Goal: Task Accomplishment & Management: Use online tool/utility

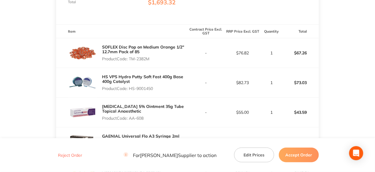
scroll to position [118, 0]
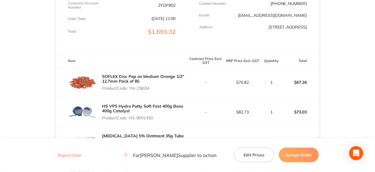
drag, startPoint x: 151, startPoint y: 90, endPoint x: 130, endPoint y: 90, distance: 21.5
click at [130, 90] on p "Product Code: TM-2382M" at bounding box center [144, 88] width 85 height 5
copy p "TM-2382M"
drag, startPoint x: 155, startPoint y: 119, endPoint x: 131, endPoint y: 118, distance: 24.7
click at [131, 118] on p "Product Code: HS-9001450" at bounding box center [144, 118] width 85 height 5
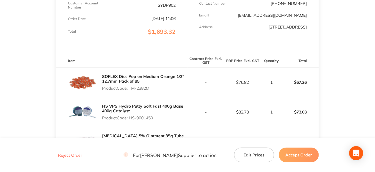
copy p "HS-9001450"
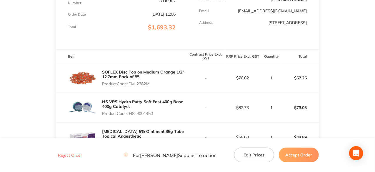
scroll to position [206, 0]
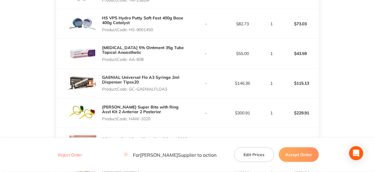
drag, startPoint x: 145, startPoint y: 60, endPoint x: 130, endPoint y: 60, distance: 14.7
click at [130, 60] on p "Product Code: AA-608" at bounding box center [144, 59] width 85 height 5
copy p "AA-608"
drag, startPoint x: 168, startPoint y: 89, endPoint x: 131, endPoint y: 92, distance: 37.8
click at [131, 92] on p "Product Code: GC-GAENIALFLOA3" at bounding box center [144, 89] width 85 height 5
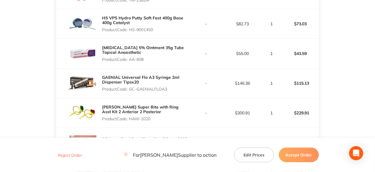
copy p "GC-GAENIALFLOA3"
drag, startPoint x: 152, startPoint y: 119, endPoint x: 130, endPoint y: 119, distance: 23.0
click at [130, 119] on p "Product Code: HAW-1020" at bounding box center [144, 119] width 85 height 5
copy p "HAW-1020"
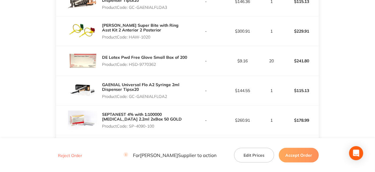
scroll to position [324, 0]
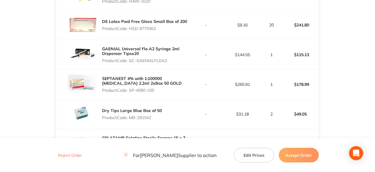
drag, startPoint x: 158, startPoint y: 28, endPoint x: 130, endPoint y: 29, distance: 27.7
click at [130, 29] on p "Product Code: HSD-9770362" at bounding box center [144, 28] width 85 height 5
copy p "HSD-9770362"
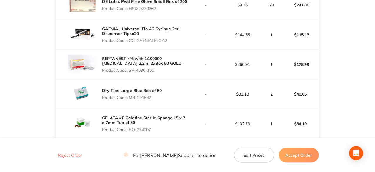
scroll to position [353, 0]
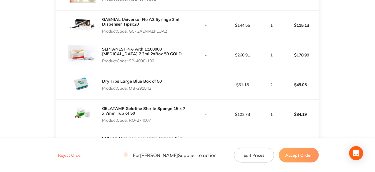
drag, startPoint x: 167, startPoint y: 30, endPoint x: 130, endPoint y: 30, distance: 37.7
click at [130, 30] on p "Product Code: GC-GAENIALFLOA2" at bounding box center [144, 31] width 85 height 5
copy p "GC-GAENIALFLOA2"
drag, startPoint x: 156, startPoint y: 61, endPoint x: 130, endPoint y: 62, distance: 26.2
click at [130, 62] on p "Product Code: SP-4090-100" at bounding box center [144, 61] width 85 height 5
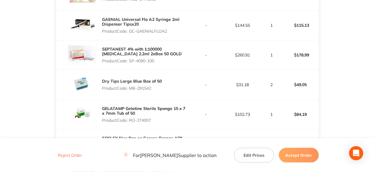
copy p "SP-4090-100"
drag, startPoint x: 153, startPoint y: 88, endPoint x: 130, endPoint y: 89, distance: 22.7
click at [130, 89] on p "Product Code: MB-291542" at bounding box center [132, 88] width 60 height 5
copy p "MB-291542"
drag, startPoint x: 152, startPoint y: 119, endPoint x: 130, endPoint y: 119, distance: 22.7
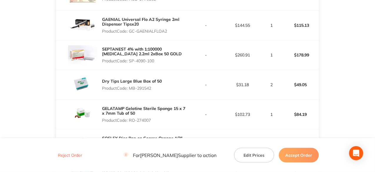
click at [130, 119] on p "Product Code: RO-274007" at bounding box center [144, 120] width 85 height 5
copy p "RO-274007"
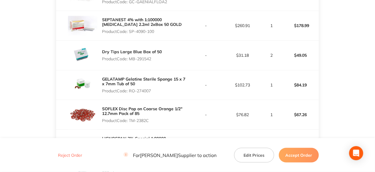
scroll to position [412, 0]
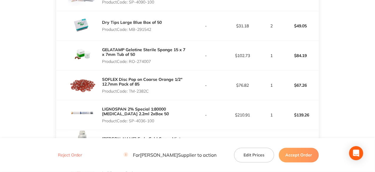
drag, startPoint x: 150, startPoint y: 92, endPoint x: 130, endPoint y: 91, distance: 19.4
click at [130, 91] on p "Product Code: TM-2382C" at bounding box center [144, 91] width 85 height 5
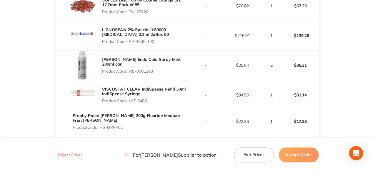
scroll to position [500, 0]
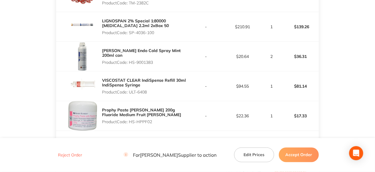
drag, startPoint x: 156, startPoint y: 32, endPoint x: 130, endPoint y: 33, distance: 25.9
click at [130, 33] on p "Product Code: SP-4036-100" at bounding box center [144, 32] width 85 height 5
drag, startPoint x: 155, startPoint y: 60, endPoint x: 131, endPoint y: 60, distance: 24.1
click at [131, 60] on p "Product Code: HS-9001383" at bounding box center [144, 62] width 85 height 5
drag, startPoint x: 148, startPoint y: 92, endPoint x: 130, endPoint y: 92, distance: 18.0
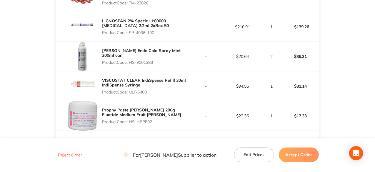
click at [130, 92] on p "Product Code: ULT-6408" at bounding box center [144, 92] width 85 height 5
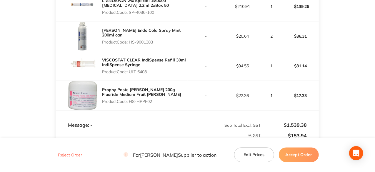
scroll to position [530, 0]
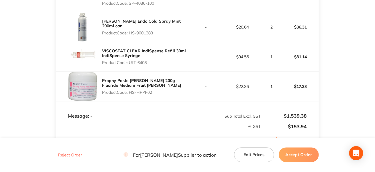
drag, startPoint x: 152, startPoint y: 90, endPoint x: 130, endPoint y: 90, distance: 21.8
click at [130, 90] on p "Product Code: HS-HPPF02" at bounding box center [144, 92] width 85 height 5
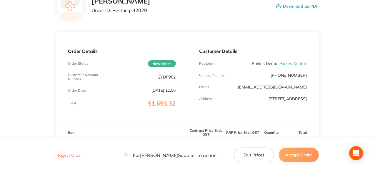
scroll to position [0, 0]
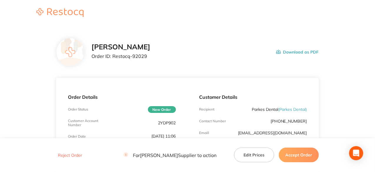
click at [304, 157] on button "Accept Order" at bounding box center [299, 155] width 40 height 15
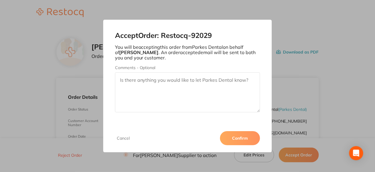
click at [247, 137] on button "Confirm" at bounding box center [240, 138] width 40 height 14
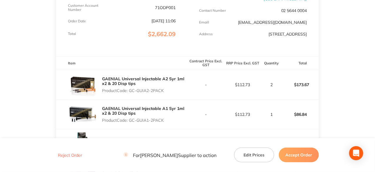
scroll to position [147, 0]
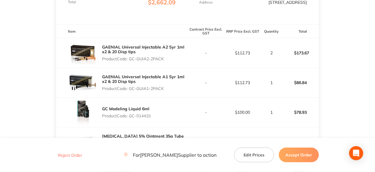
drag, startPoint x: 165, startPoint y: 62, endPoint x: 130, endPoint y: 64, distance: 34.8
click at [130, 61] on p "Product Code: GC-GUIA2-2PACK" at bounding box center [144, 59] width 85 height 5
copy p "GC-GUIA2-2PACK"
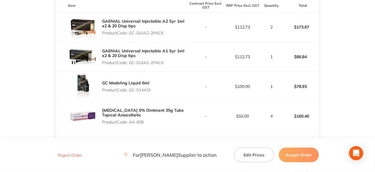
scroll to position [206, 0]
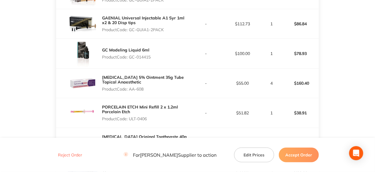
drag, startPoint x: 153, startPoint y: 61, endPoint x: 130, endPoint y: 61, distance: 22.7
click at [130, 61] on div "GC Modeling Liquid 6ml Product Code: GC-014415" at bounding box center [121, 53] width 131 height 29
copy p "GC-014415"
drag, startPoint x: 145, startPoint y: 92, endPoint x: 130, endPoint y: 93, distance: 15.3
click at [130, 92] on p "Product Code: AA-608" at bounding box center [144, 89] width 85 height 5
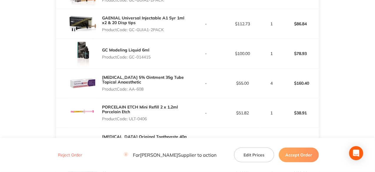
copy p "AA-608"
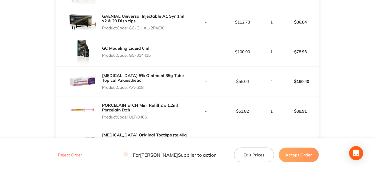
scroll to position [235, 0]
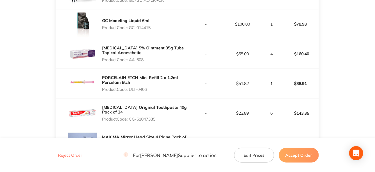
drag, startPoint x: 148, startPoint y: 93, endPoint x: 131, endPoint y: 92, distance: 17.7
click at [131, 92] on p "Product Code: ULT-0406" at bounding box center [144, 89] width 85 height 5
copy p "ULT-0406"
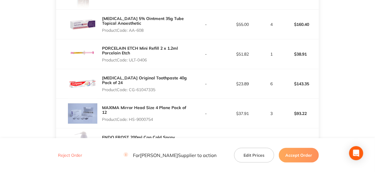
drag, startPoint x: 157, startPoint y: 93, endPoint x: 131, endPoint y: 94, distance: 26.2
click at [131, 92] on p "Product Code: CG-61047335" at bounding box center [144, 89] width 85 height 5
copy p "CG-61047335"
drag, startPoint x: 154, startPoint y: 123, endPoint x: 130, endPoint y: 124, distance: 23.8
click at [130, 122] on p "Product Code: HS-9000754" at bounding box center [144, 119] width 85 height 5
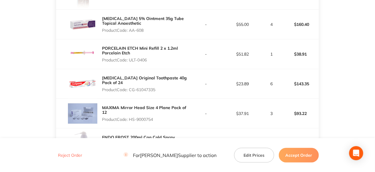
copy p "HS-9000754"
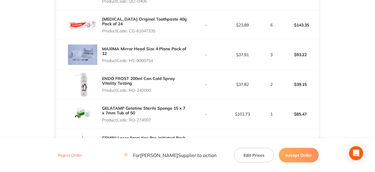
drag, startPoint x: 152, startPoint y: 93, endPoint x: 130, endPoint y: 94, distance: 22.1
click at [130, 93] on p "Product Code: RO-240000" at bounding box center [144, 90] width 85 height 5
copy p "RO-240000"
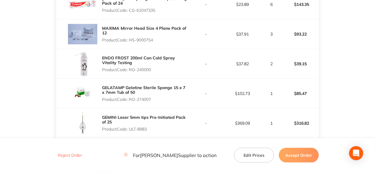
scroll to position [353, 0]
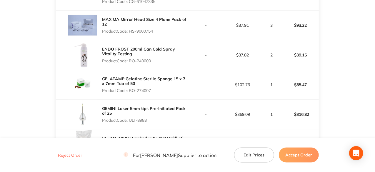
drag, startPoint x: 153, startPoint y: 94, endPoint x: 130, endPoint y: 94, distance: 23.0
click at [130, 93] on p "Product Code: RO-274007" at bounding box center [144, 90] width 85 height 5
copy p "RO-274007"
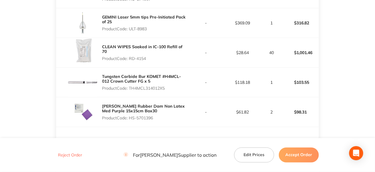
scroll to position [441, 0]
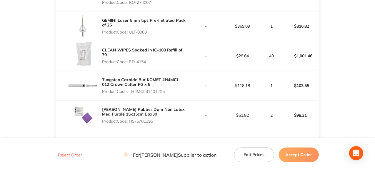
drag, startPoint x: 149, startPoint y: 36, endPoint x: 131, endPoint y: 36, distance: 18.0
click at [131, 34] on p "Product Code: ULT-8983" at bounding box center [144, 32] width 85 height 5
copy p "ULT-8983"
drag, startPoint x: 147, startPoint y: 63, endPoint x: 130, endPoint y: 64, distance: 18.0
click at [130, 64] on p "Product Code: RD-4154" at bounding box center [144, 61] width 85 height 5
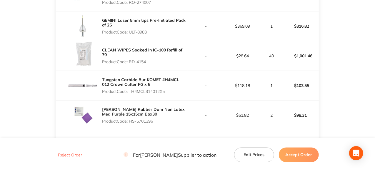
copy p "RD-4154"
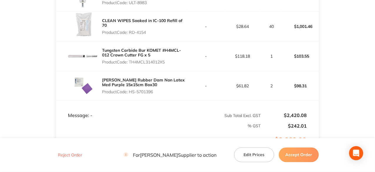
drag, startPoint x: 167, startPoint y: 65, endPoint x: 131, endPoint y: 67, distance: 36.2
click at [131, 64] on p "Product Code: TH4MCL314012X5" at bounding box center [144, 62] width 85 height 5
drag, startPoint x: 155, startPoint y: 96, endPoint x: 130, endPoint y: 96, distance: 25.6
click at [130, 94] on p "Product Code: HS-5701396" at bounding box center [144, 91] width 85 height 5
click at [303, 156] on button "Accept Order" at bounding box center [299, 155] width 40 height 15
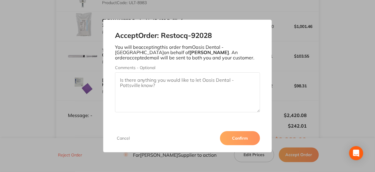
click at [244, 136] on button "Confirm" at bounding box center [240, 138] width 40 height 14
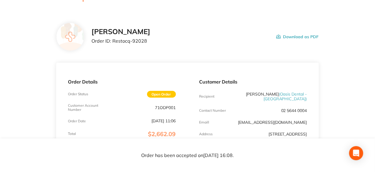
scroll to position [0, 0]
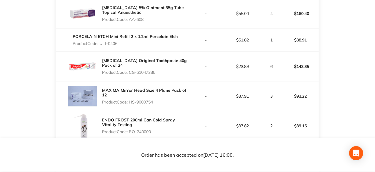
scroll to position [265, 0]
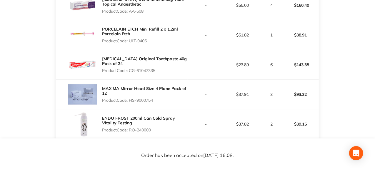
click at [301, 102] on p "$93.22" at bounding box center [301, 94] width 36 height 14
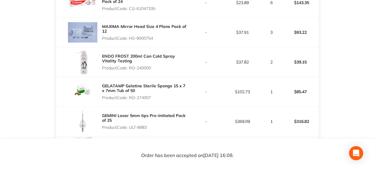
scroll to position [353, 0]
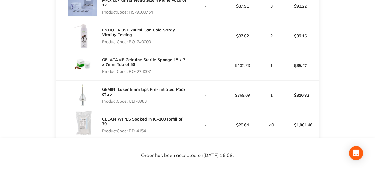
click at [309, 43] on p "$39.15" at bounding box center [301, 36] width 36 height 14
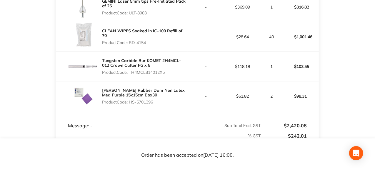
scroll to position [471, 0]
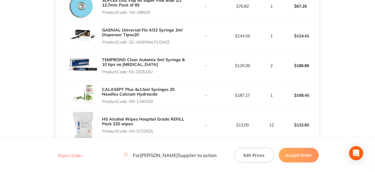
scroll to position [158, 0]
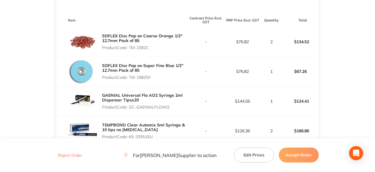
drag, startPoint x: 151, startPoint y: 48, endPoint x: 131, endPoint y: 48, distance: 20.0
click at [131, 48] on p "Product Code: TM-2382C" at bounding box center [144, 47] width 85 height 5
copy p "TM-2382C"
drag, startPoint x: 152, startPoint y: 78, endPoint x: 130, endPoint y: 78, distance: 22.1
click at [130, 78] on p "Product Code: TM-1982SF" at bounding box center [144, 77] width 85 height 5
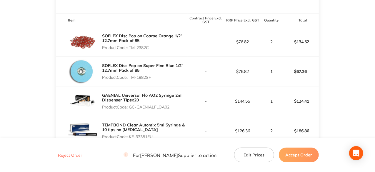
copy p "TM-1982SF"
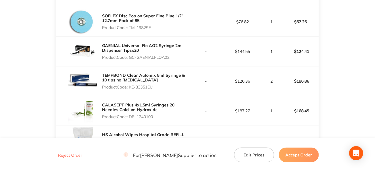
scroll to position [217, 0]
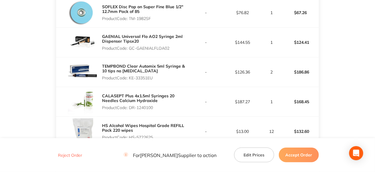
drag, startPoint x: 170, startPoint y: 48, endPoint x: 131, endPoint y: 48, distance: 39.4
click at [131, 48] on p "Product Code: GC-GAENIALFLOA02" at bounding box center [144, 48] width 85 height 5
copy p "GC-GAENIALFLOA02"
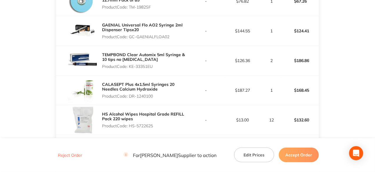
scroll to position [247, 0]
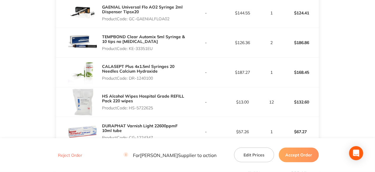
drag, startPoint x: 154, startPoint y: 49, endPoint x: 131, endPoint y: 50, distance: 23.6
click at [131, 50] on p "Product Code: KE-33351EU" at bounding box center [144, 48] width 85 height 5
copy p "KE-33351EU"
drag, startPoint x: 154, startPoint y: 79, endPoint x: 130, endPoint y: 80, distance: 24.7
click at [130, 80] on p "Product Code: DR-1240100" at bounding box center [144, 78] width 85 height 5
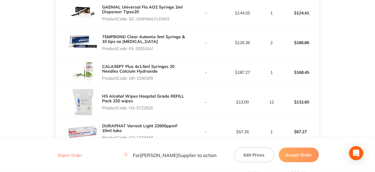
copy p "DR-1240100"
drag, startPoint x: 155, startPoint y: 108, endPoint x: 130, endPoint y: 108, distance: 24.7
click at [130, 108] on p "Product Code: HS-5722625" at bounding box center [144, 108] width 85 height 5
copy p "HS-5722625"
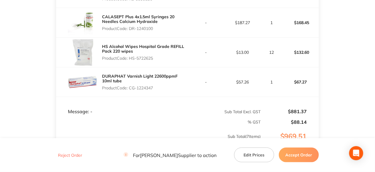
scroll to position [306, 0]
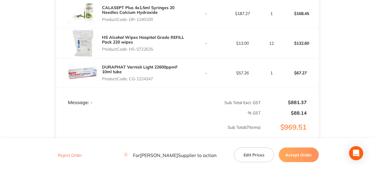
drag, startPoint x: 154, startPoint y: 77, endPoint x: 129, endPoint y: 79, distance: 24.5
click at [129, 79] on p "Product Code: CG-1224347" at bounding box center [144, 79] width 85 height 5
copy p "CG-1224347"
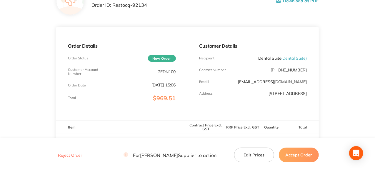
scroll to position [0, 0]
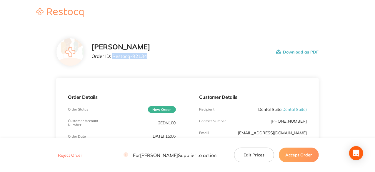
drag, startPoint x: 147, startPoint y: 57, endPoint x: 113, endPoint y: 58, distance: 33.6
click at [113, 58] on p "Order ID: Restocq- 92134" at bounding box center [121, 56] width 59 height 5
copy p "Restocq- 92134"
click at [304, 158] on button "Accept Order" at bounding box center [299, 155] width 40 height 15
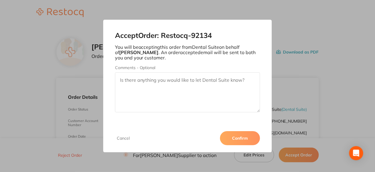
click at [247, 140] on button "Confirm" at bounding box center [240, 138] width 40 height 14
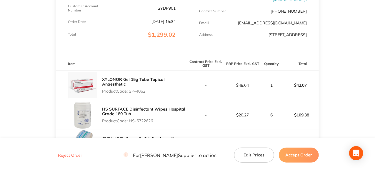
scroll to position [147, 0]
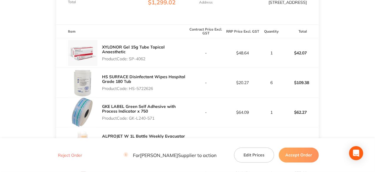
drag, startPoint x: 146, startPoint y: 59, endPoint x: 130, endPoint y: 59, distance: 15.6
click at [130, 59] on p "Product Code: SP-4062" at bounding box center [144, 59] width 85 height 5
copy p "SP-4062"
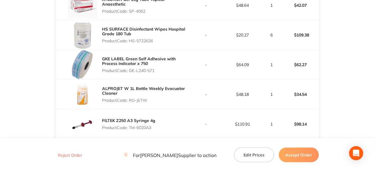
scroll to position [177, 0]
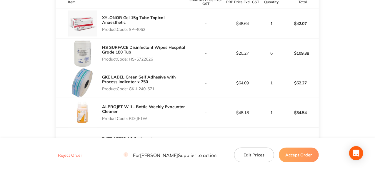
drag, startPoint x: 156, startPoint y: 89, endPoint x: 130, endPoint y: 89, distance: 25.3
click at [130, 89] on p "Product Code: GK-L240-571" at bounding box center [144, 89] width 85 height 5
copy p "GK-L240-571"
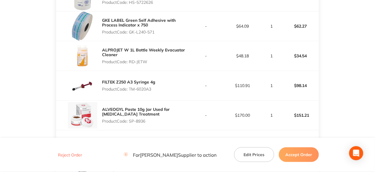
scroll to position [235, 0]
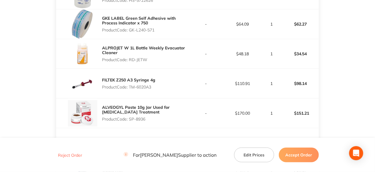
drag, startPoint x: 148, startPoint y: 58, endPoint x: 130, endPoint y: 59, distance: 18.3
click at [130, 59] on p "Product Code: RD-JETW" at bounding box center [144, 59] width 85 height 5
copy p "RD-JETW"
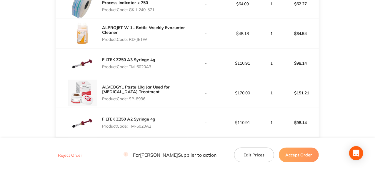
scroll to position [265, 0]
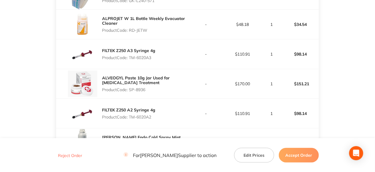
drag, startPoint x: 153, startPoint y: 56, endPoint x: 130, endPoint y: 57, distance: 23.3
click at [130, 57] on p "Product Code: TM-6020A3" at bounding box center [128, 57] width 53 height 5
copy p "TM-6020A3"
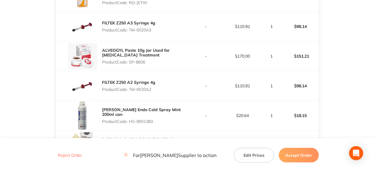
scroll to position [324, 0]
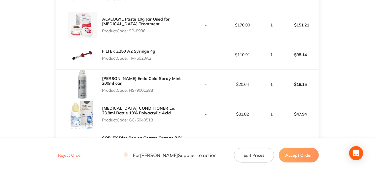
drag, startPoint x: 147, startPoint y: 31, endPoint x: 131, endPoint y: 31, distance: 16.5
click at [131, 31] on p "Product Code: SP-8936" at bounding box center [144, 31] width 85 height 5
copy p "SP-8936"
drag, startPoint x: 154, startPoint y: 57, endPoint x: 130, endPoint y: 59, distance: 24.5
click at [130, 59] on p "Product Code: TM-6020A2" at bounding box center [128, 58] width 53 height 5
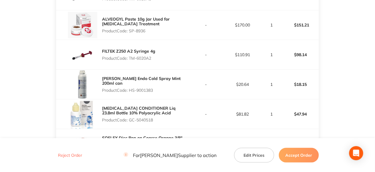
copy p "TM-6020A2"
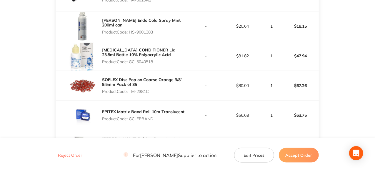
scroll to position [383, 0]
drag, startPoint x: 155, startPoint y: 31, endPoint x: 130, endPoint y: 32, distance: 25.3
click at [130, 32] on p "Product Code: HS-9001383" at bounding box center [144, 31] width 85 height 5
copy p "HS-9001383"
drag, startPoint x: 155, startPoint y: 61, endPoint x: 130, endPoint y: 61, distance: 25.3
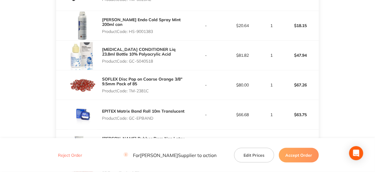
click at [130, 61] on p "Product Code: GC-5040518" at bounding box center [144, 61] width 85 height 5
copy p "GC-5040518"
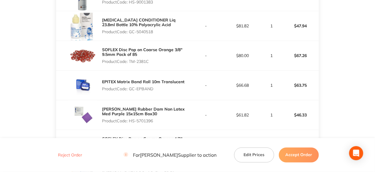
drag, startPoint x: 150, startPoint y: 60, endPoint x: 130, endPoint y: 62, distance: 20.0
click at [130, 62] on p "Product Code: TM-2381C" at bounding box center [144, 61] width 85 height 5
copy p "TM-2381C"
drag, startPoint x: 155, startPoint y: 87, endPoint x: 130, endPoint y: 90, distance: 24.5
click at [130, 90] on p "Product Code: GC-EPBAND" at bounding box center [143, 89] width 82 height 5
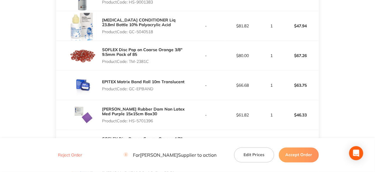
copy p "GC-EPBAND"
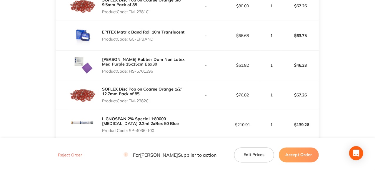
scroll to position [471, 0]
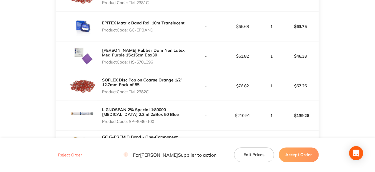
drag, startPoint x: 154, startPoint y: 61, endPoint x: 130, endPoint y: 62, distance: 23.9
click at [130, 62] on p "Product Code: HS-5701396" at bounding box center [144, 62] width 85 height 5
drag, startPoint x: 150, startPoint y: 91, endPoint x: 131, endPoint y: 92, distance: 19.2
click at [131, 92] on p "Product Code: TM-2382C" at bounding box center [144, 91] width 85 height 5
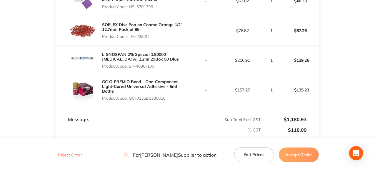
scroll to position [559, 0]
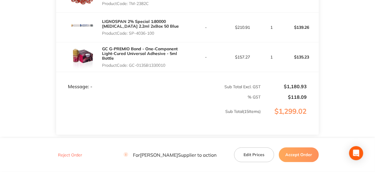
drag, startPoint x: 156, startPoint y: 32, endPoint x: 130, endPoint y: 33, distance: 25.9
click at [130, 33] on p "Product Code: SP-4036-100" at bounding box center [144, 33] width 85 height 5
drag, startPoint x: 168, startPoint y: 64, endPoint x: 131, endPoint y: 66, distance: 37.4
click at [131, 66] on p "Product Code: GC-0135B1330010" at bounding box center [144, 65] width 85 height 5
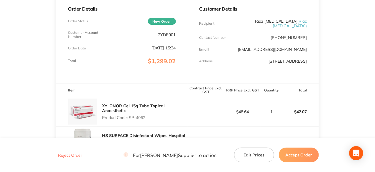
scroll to position [29, 0]
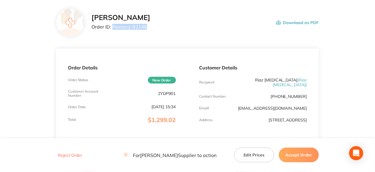
drag, startPoint x: 146, startPoint y: 26, endPoint x: 113, endPoint y: 26, distance: 33.3
click at [113, 26] on p "Order ID: Restocq- 92146" at bounding box center [121, 26] width 59 height 5
click at [300, 157] on button "Accept Order" at bounding box center [299, 155] width 40 height 15
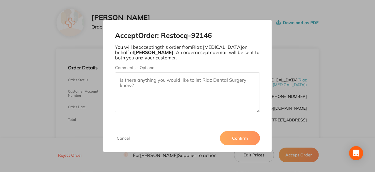
click at [250, 140] on button "Confirm" at bounding box center [240, 138] width 40 height 14
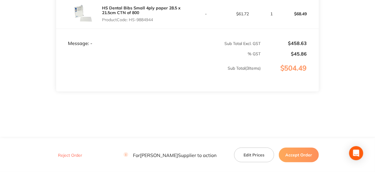
scroll to position [69, 0]
